Goal: Information Seeking & Learning: Check status

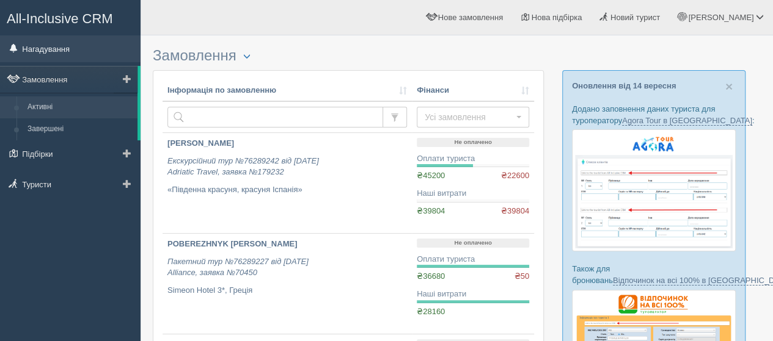
click at [59, 54] on link "Нагадування" at bounding box center [70, 48] width 140 height 27
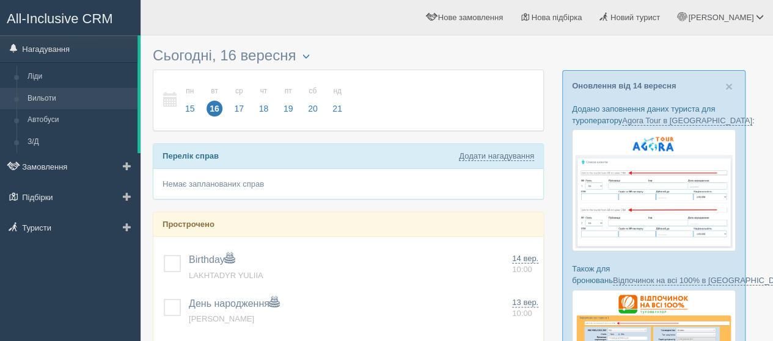
click at [48, 101] on link "Вильоти" at bounding box center [79, 99] width 115 height 22
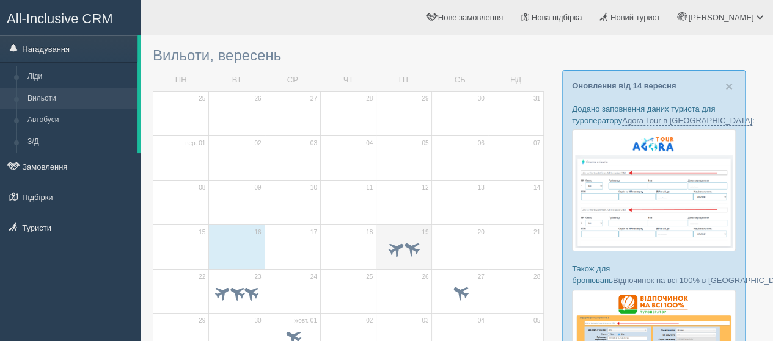
click at [414, 230] on td "19" at bounding box center [404, 247] width 56 height 45
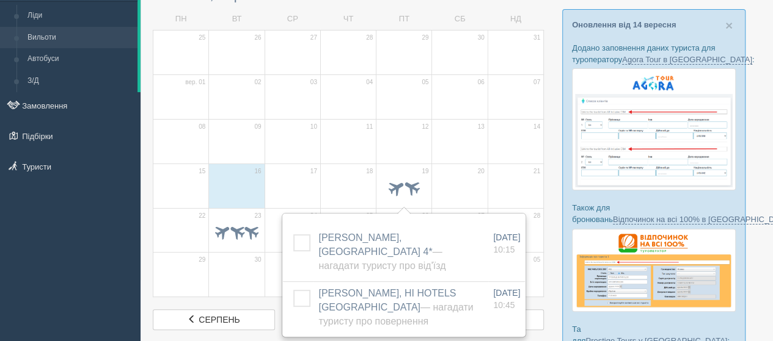
scroll to position [122, 0]
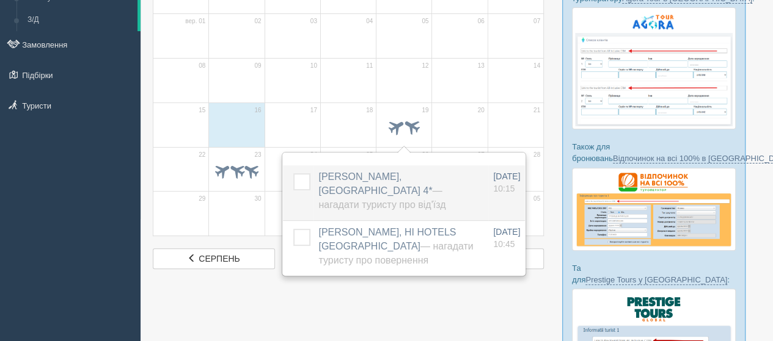
click at [360, 178] on span "ILCHENKO HALYNA, Palm Beach 4* — Нагадати туристу про від'їзд" at bounding box center [381, 191] width 127 height 38
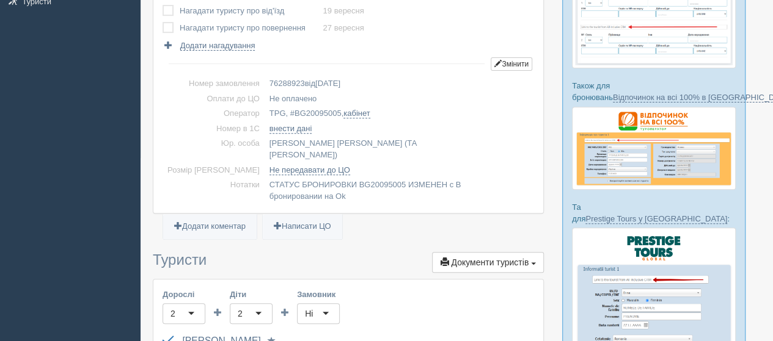
scroll to position [305, 0]
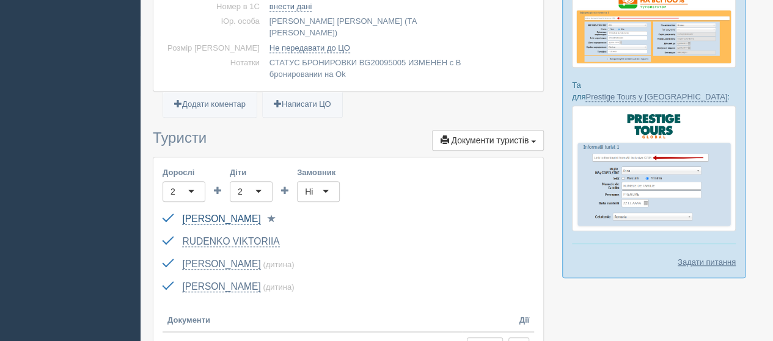
click at [242, 214] on link "ILCHENKO HALYNA" at bounding box center [221, 219] width 78 height 11
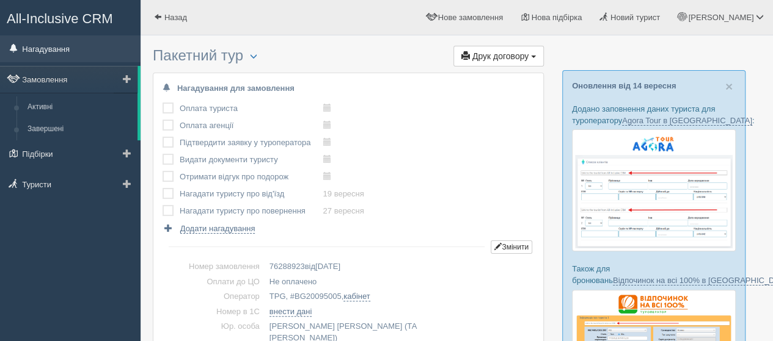
click at [36, 47] on link "Нагадування" at bounding box center [70, 48] width 140 height 27
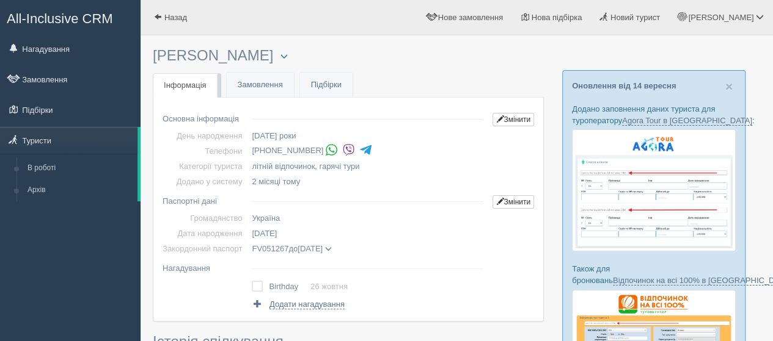
click at [342, 151] on img at bounding box center [348, 150] width 13 height 13
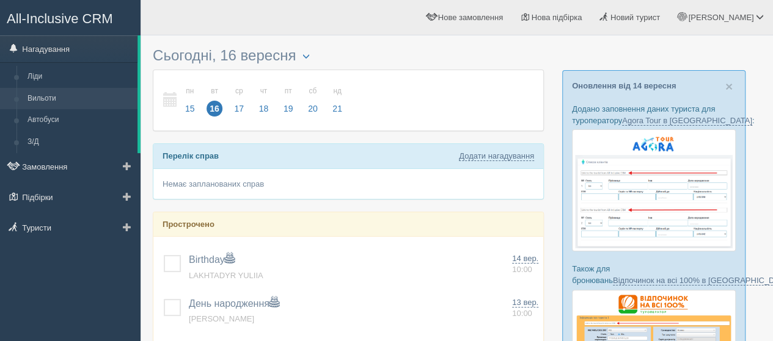
click at [43, 97] on link "Вильоти" at bounding box center [79, 99] width 115 height 22
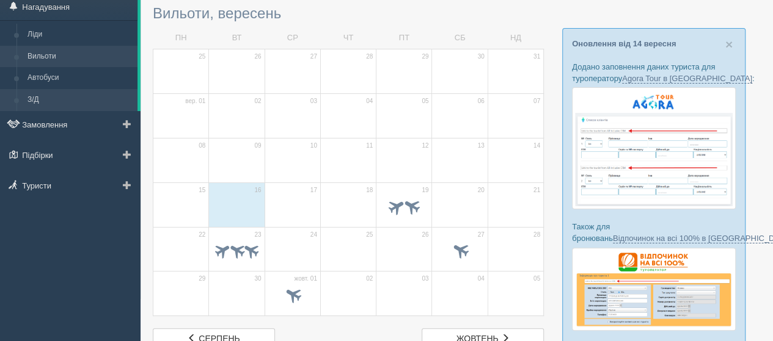
scroll to position [61, 0]
